Goal: Find specific page/section: Find specific page/section

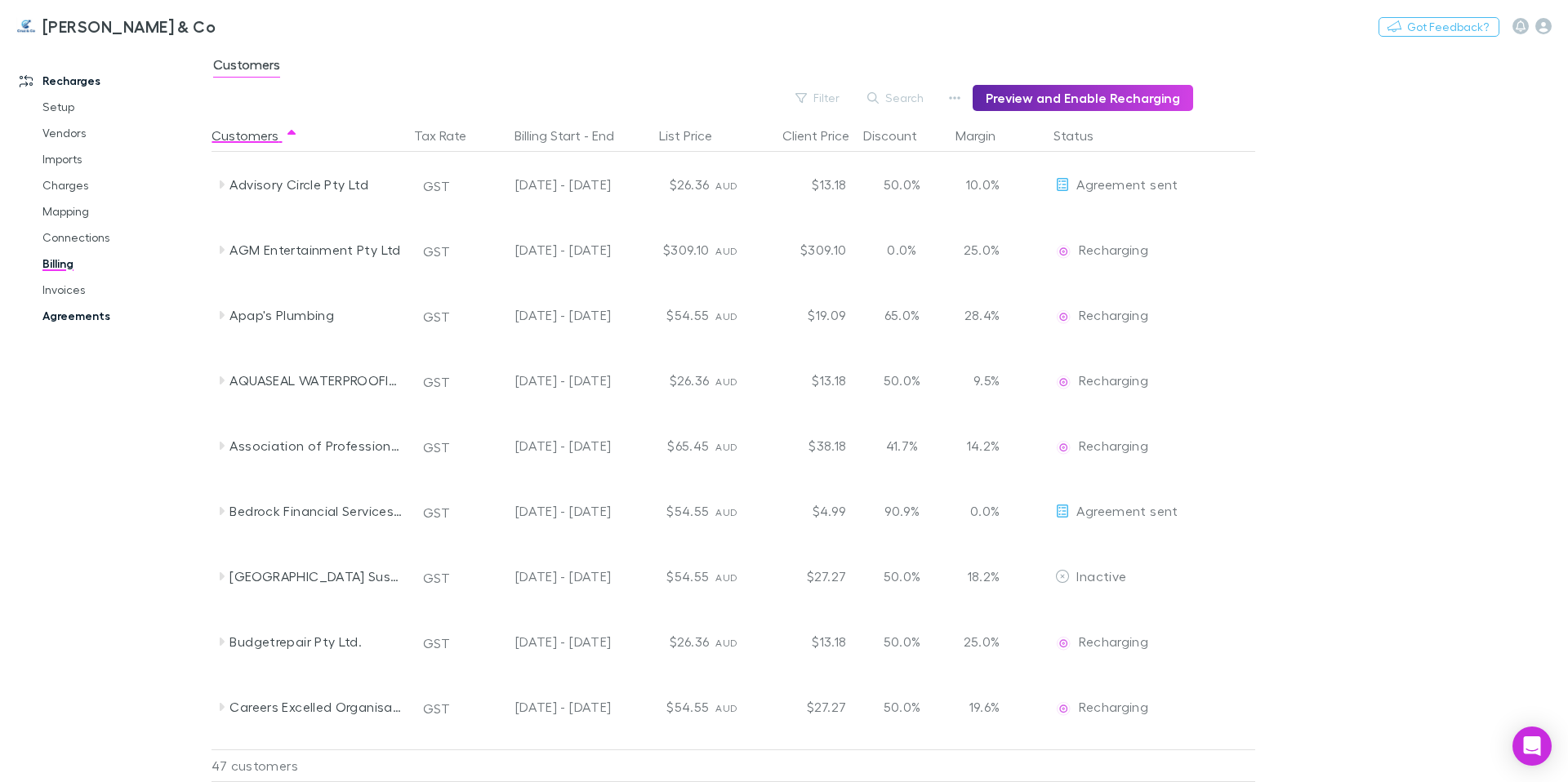
click at [55, 320] on link "Agreements" at bounding box center [123, 315] width 194 height 26
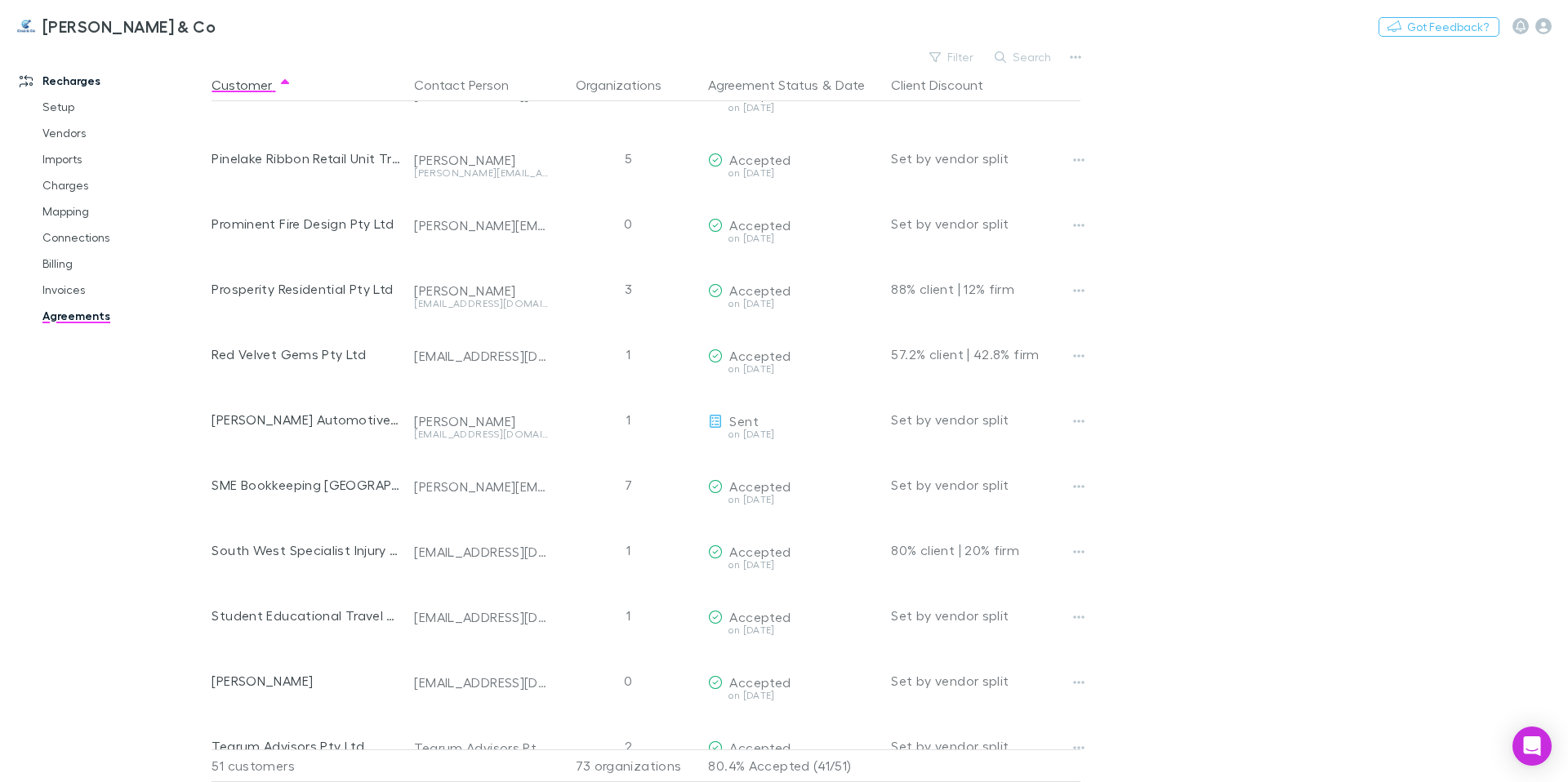
scroll to position [106, 0]
